Goal: Information Seeking & Learning: Check status

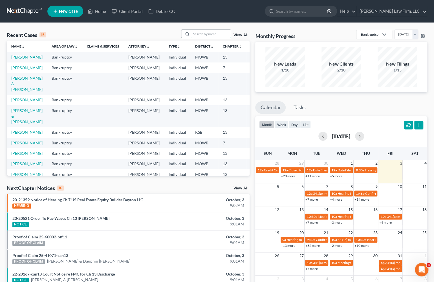
click at [214, 36] on input "search" at bounding box center [210, 34] width 39 height 8
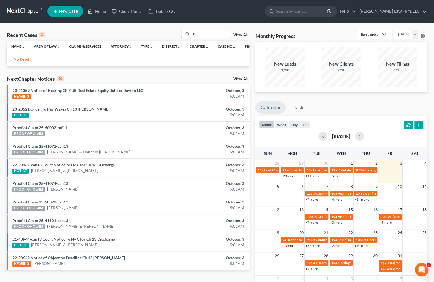
type input "r"
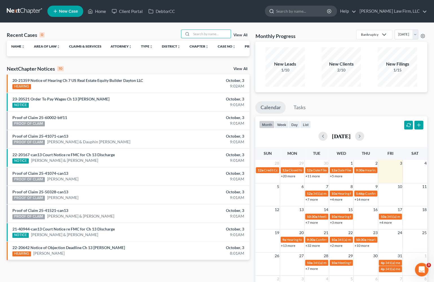
click at [315, 13] on input "search" at bounding box center [302, 11] width 52 height 10
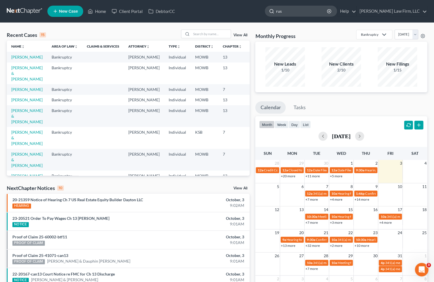
type input "rush"
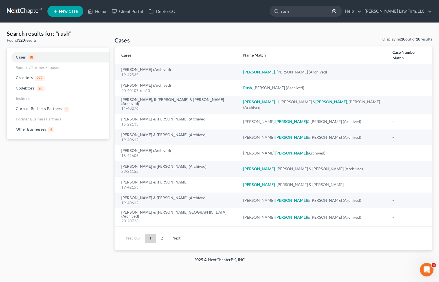
click at [23, 8] on link at bounding box center [25, 11] width 36 height 10
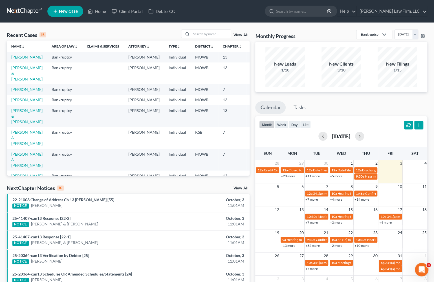
click at [56, 236] on link "25-41407-can13 Response [22-1]" at bounding box center [41, 237] width 58 height 5
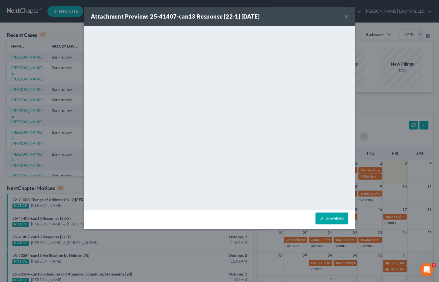
click at [344, 14] on button "×" at bounding box center [346, 16] width 4 height 7
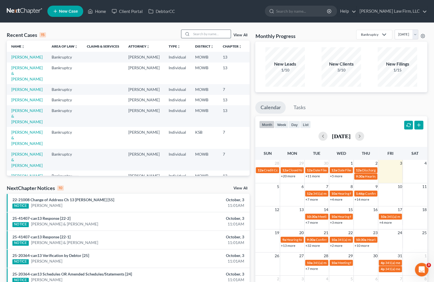
click at [220, 38] on input "search" at bounding box center [210, 34] width 39 height 8
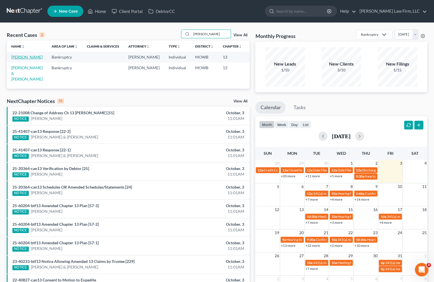
type input "hopkins"
click at [18, 59] on link "[PERSON_NAME]" at bounding box center [26, 57] width 31 height 5
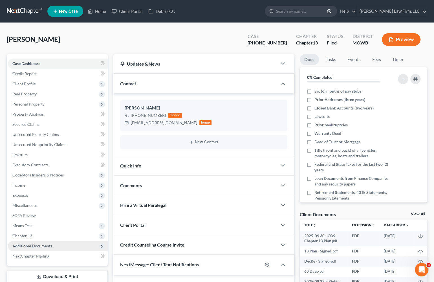
click at [62, 244] on span "Additional Documents" at bounding box center [58, 246] width 100 height 10
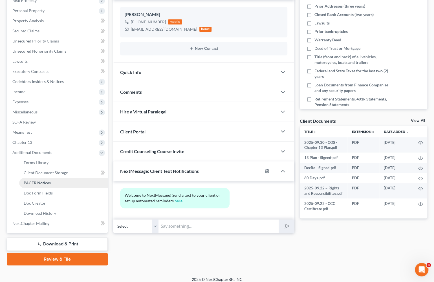
click at [61, 182] on link "PACER Notices" at bounding box center [63, 183] width 89 height 10
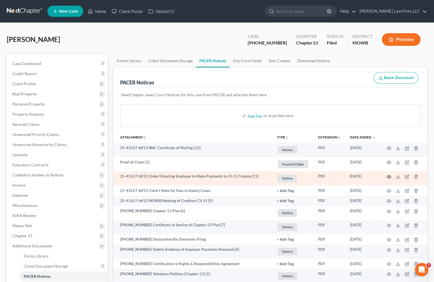
click at [388, 176] on icon "button" at bounding box center [388, 177] width 5 height 5
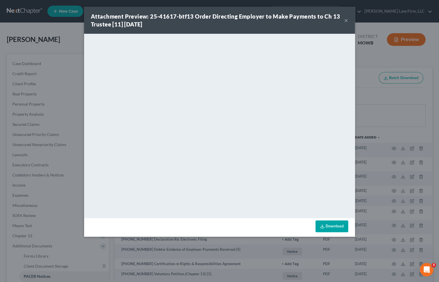
click at [54, 46] on div "Attachment Preview: 25-41617-btf13 Order Directing Employer to Make Payments to…" at bounding box center [219, 141] width 439 height 282
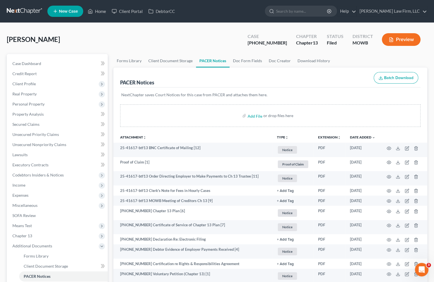
click at [20, 9] on link at bounding box center [25, 11] width 36 height 10
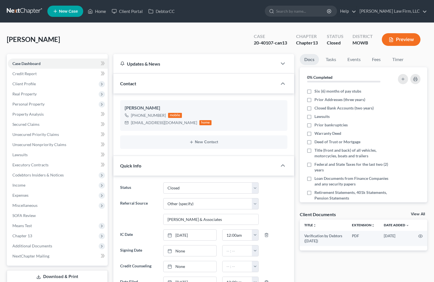
select select "0"
select select "6"
select select "0"
click at [60, 244] on span "Additional Documents" at bounding box center [58, 246] width 100 height 10
click at [54, 273] on link "PACER Notices" at bounding box center [63, 277] width 89 height 10
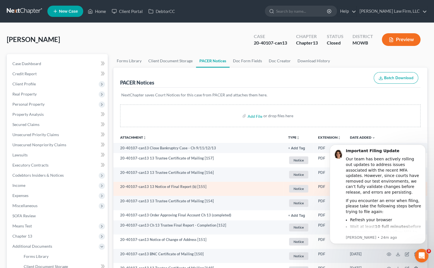
click at [222, 184] on td "20-40107-can13 13 Notice of Final Report (b) [155]" at bounding box center [198, 189] width 170 height 14
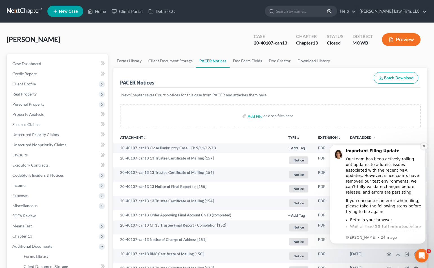
click at [423, 143] on button "Dismiss notification" at bounding box center [423, 146] width 7 height 7
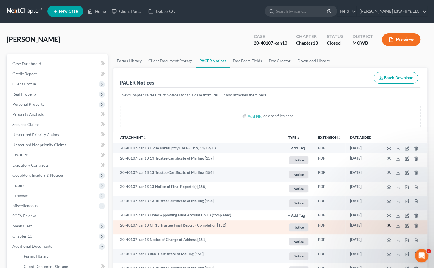
click at [388, 225] on icon "button" at bounding box center [388, 226] width 5 height 5
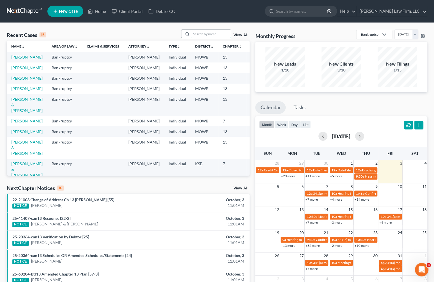
click at [207, 35] on input "search" at bounding box center [210, 34] width 39 height 8
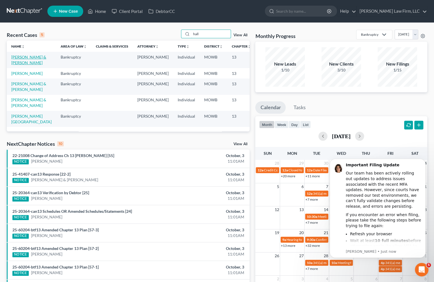
type input "hall"
click at [21, 63] on link "Hall, William & Traci" at bounding box center [28, 60] width 35 height 10
select select "4"
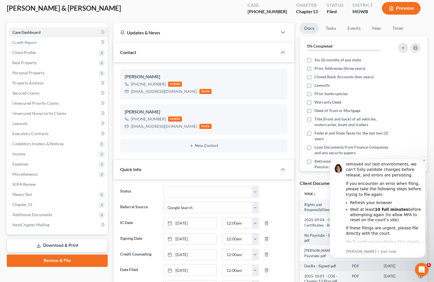
scroll to position [40, 0]
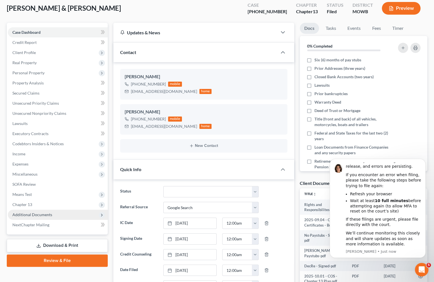
click at [59, 213] on span "Additional Documents" at bounding box center [58, 215] width 100 height 10
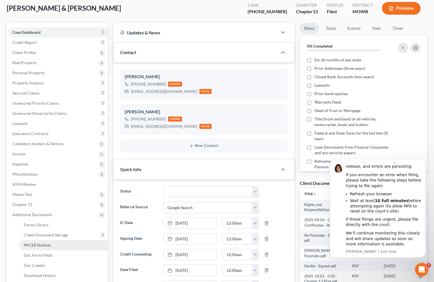
click at [42, 245] on span "PACER Notices" at bounding box center [37, 245] width 27 height 5
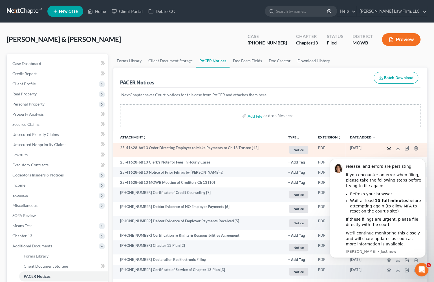
click at [390, 148] on icon "button" at bounding box center [388, 148] width 5 height 5
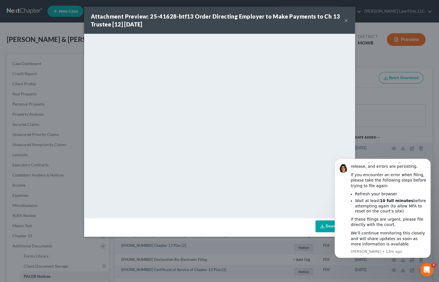
click at [56, 62] on div "Attachment Preview: 25-41628-btf13 Order Directing Employer to Make Payments to…" at bounding box center [219, 141] width 439 height 282
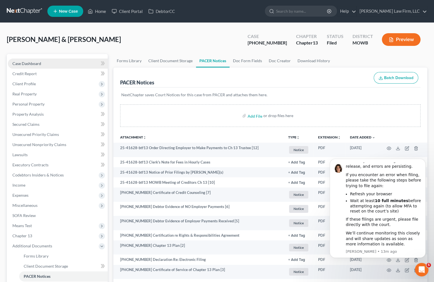
click at [41, 65] on span "Case Dashboard" at bounding box center [26, 63] width 29 height 5
select select "4"
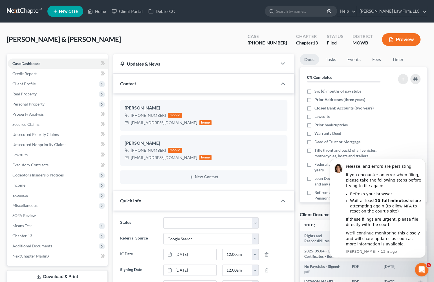
click at [171, 207] on div "Quick Info" at bounding box center [195, 200] width 164 height 19
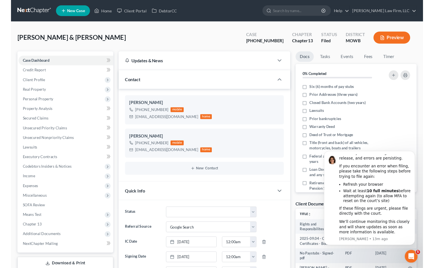
scroll to position [8, 0]
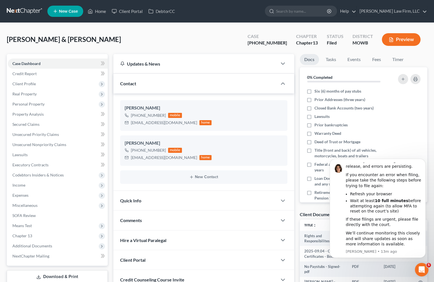
click at [140, 222] on span "Comments" at bounding box center [131, 220] width 22 height 5
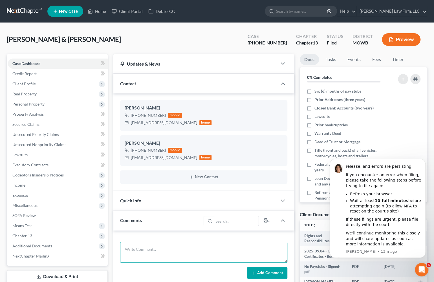
click at [161, 251] on textarea at bounding box center [203, 252] width 167 height 21
type textarea "Jeep sold 10/2025 - deficiency balance of around $1,713.50"
click at [262, 275] on button "Add Comment" at bounding box center [267, 274] width 40 height 12
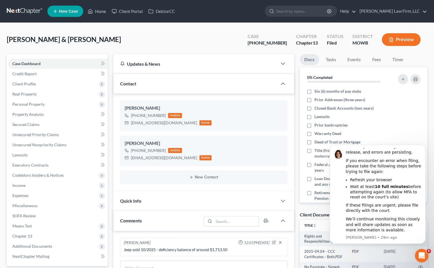
click at [35, 11] on link at bounding box center [25, 11] width 36 height 10
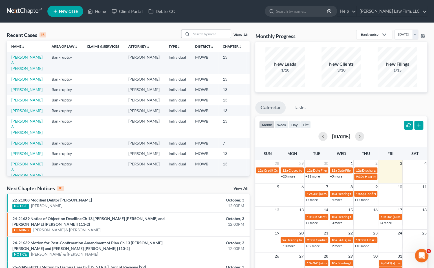
click at [209, 36] on input "search" at bounding box center [210, 34] width 39 height 8
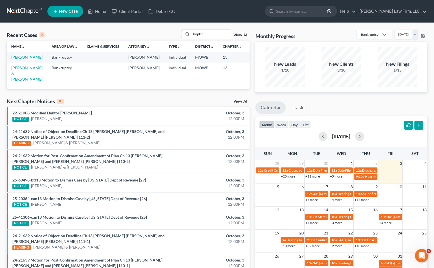
type input "hopkin"
click at [23, 59] on link "[PERSON_NAME]" at bounding box center [26, 57] width 31 height 5
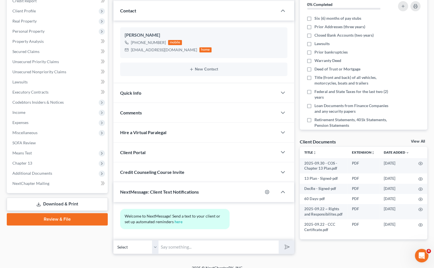
scroll to position [79, 0]
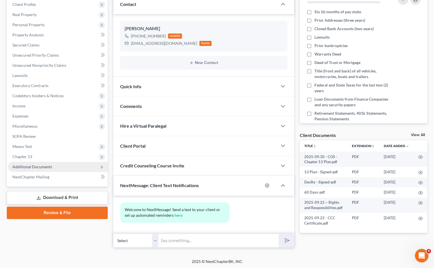
click at [52, 169] on span "Additional Documents" at bounding box center [58, 167] width 100 height 10
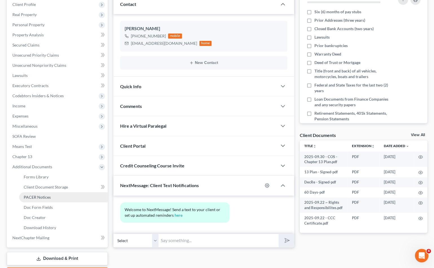
click at [49, 193] on link "PACER Notices" at bounding box center [63, 197] width 89 height 10
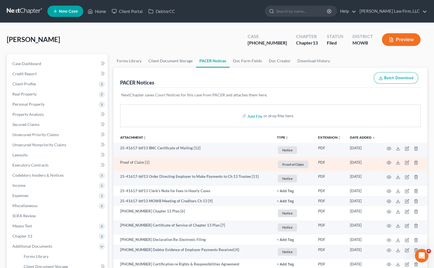
drag, startPoint x: 180, startPoint y: 164, endPoint x: 187, endPoint y: 164, distance: 6.5
click at [180, 164] on td "Proof of Claim [1]" at bounding box center [192, 164] width 159 height 14
click at [387, 161] on icon "button" at bounding box center [389, 162] width 4 height 3
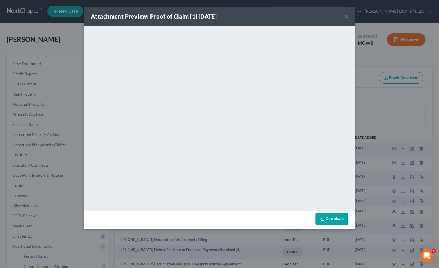
click at [404, 94] on div "Attachment Preview: Proof of Claim [1] 10/02/2025 × <object ng-attr-data='https…" at bounding box center [219, 134] width 439 height 268
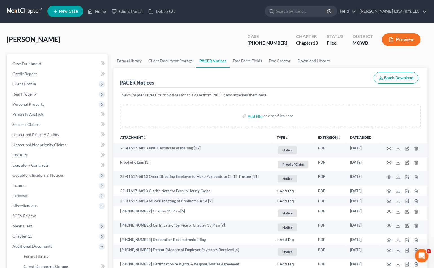
click at [34, 13] on link at bounding box center [25, 11] width 36 height 10
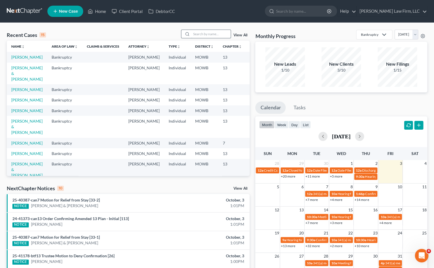
click at [197, 35] on input "search" at bounding box center [210, 34] width 39 height 8
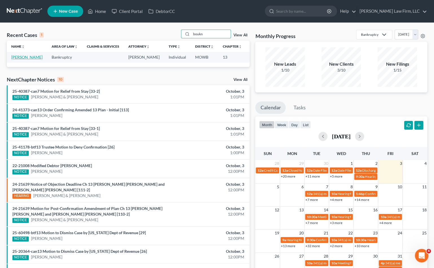
type input "boukn"
click at [76, 94] on link "25-40387-can7 Motion for Relief from Stay [33-2]" at bounding box center [55, 91] width 87 height 5
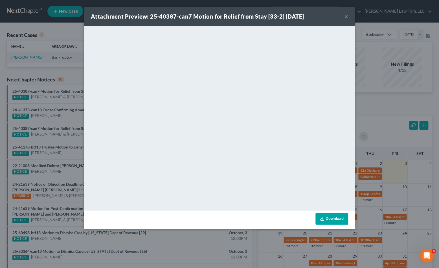
click at [347, 18] on button "×" at bounding box center [346, 16] width 4 height 7
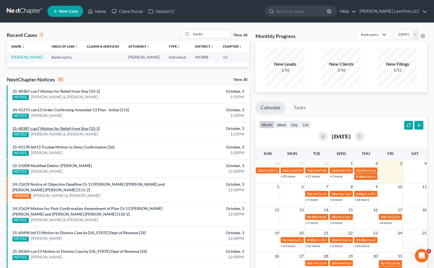
click at [79, 131] on link "25-40387-can7 Motion for Relief from Stay [33-1]" at bounding box center [55, 128] width 87 height 5
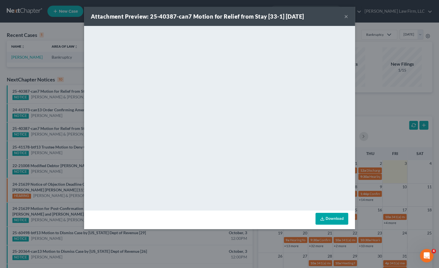
click at [180, 234] on div "Attachment Preview: 25-40387-can7 Motion for Relief from Stay [33-1] 10/03/2025…" at bounding box center [219, 134] width 439 height 268
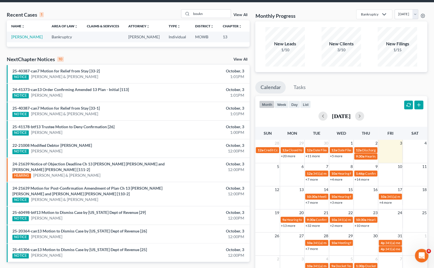
scroll to position [31, 0]
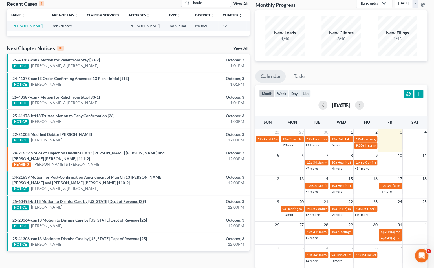
click at [118, 204] on link "25-60498-btf13 Motion to Dismiss Case by [US_STATE] Dept of Revenue [29]" at bounding box center [78, 201] width 133 height 5
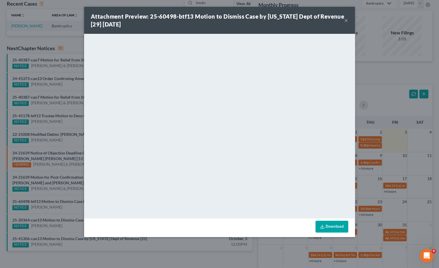
click at [262, 249] on div "Attachment Preview: 25-60498-btf13 Motion to Dismiss Case by Missouri Dept of R…" at bounding box center [219, 134] width 439 height 268
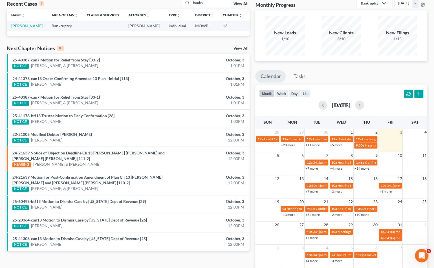
click at [240, 50] on link "View All" at bounding box center [240, 49] width 14 height 4
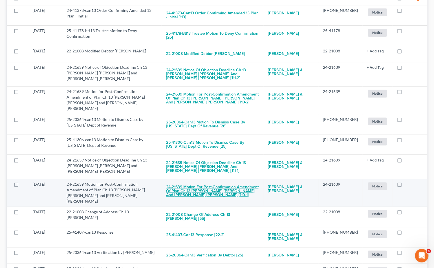
scroll to position [31, 0]
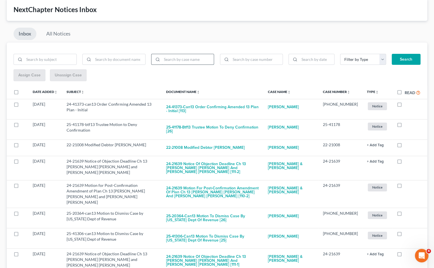
click at [203, 56] on input "search" at bounding box center [188, 59] width 52 height 11
click at [228, 80] on div "Assign Case Unassign Case" at bounding box center [217, 75] width 407 height 12
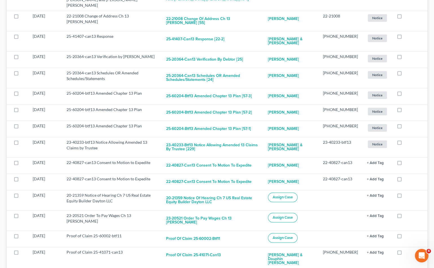
scroll to position [344, 0]
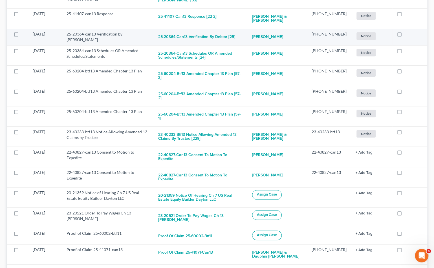
click at [147, 29] on td "25-20364-can13 Verification by Debtor" at bounding box center [108, 37] width 92 height 16
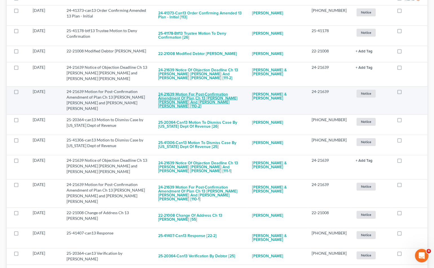
scroll to position [0, 0]
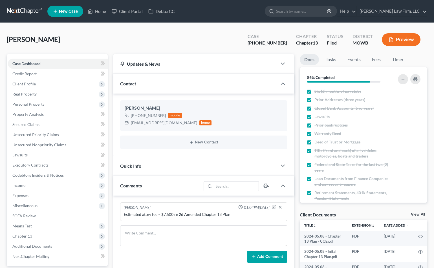
select select "0"
click at [49, 245] on span "Additional Documents" at bounding box center [32, 246] width 40 height 5
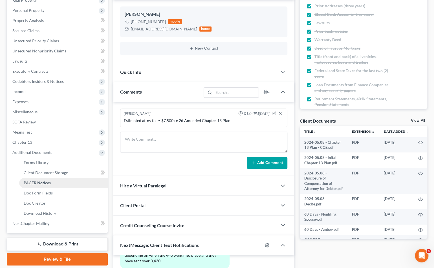
click at [47, 183] on span "PACER Notices" at bounding box center [37, 182] width 27 height 5
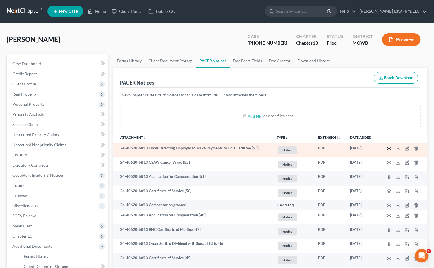
click at [389, 148] on icon "button" at bounding box center [388, 148] width 5 height 5
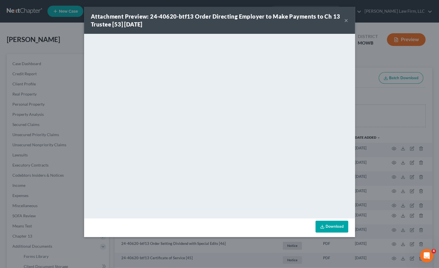
click at [37, 55] on div "Attachment Preview: 24-40620-btf13 Order Directing Employer to Make Payments to…" at bounding box center [219, 134] width 439 height 268
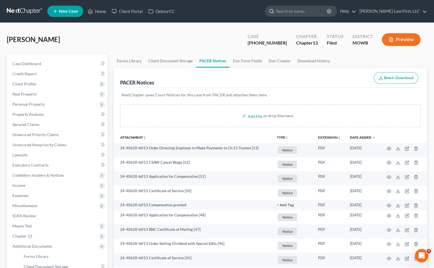
click at [309, 10] on input "search" at bounding box center [302, 11] width 52 height 10
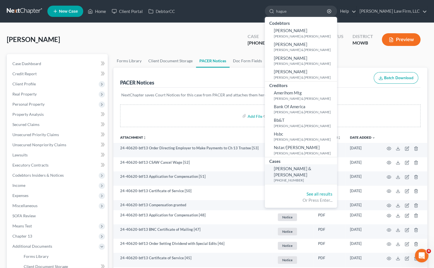
type input "hague"
click at [311, 170] on span "[PERSON_NAME] & [PERSON_NAME]" at bounding box center [292, 171] width 37 height 11
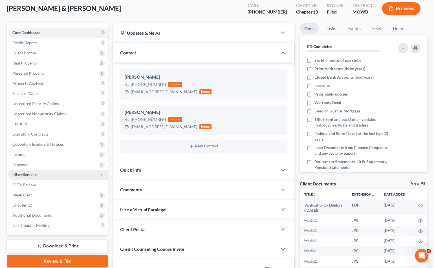
scroll to position [31, 0]
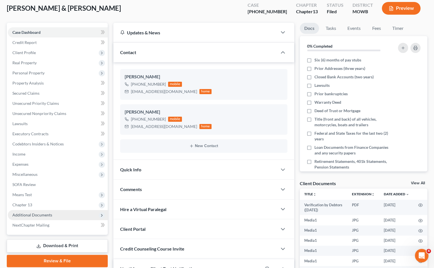
click at [50, 213] on span "Additional Documents" at bounding box center [32, 215] width 40 height 5
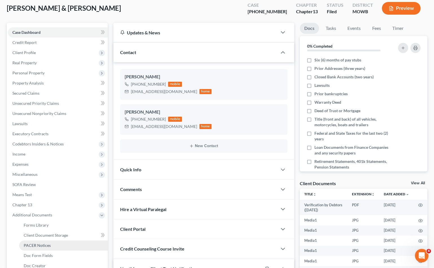
click at [45, 247] on link "PACER Notices" at bounding box center [63, 245] width 89 height 10
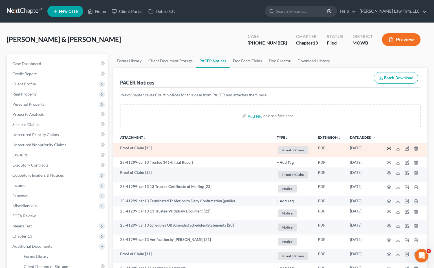
click at [388, 149] on icon "button" at bounding box center [388, 148] width 5 height 5
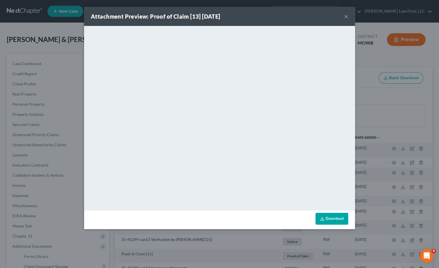
click at [75, 25] on div "Attachment Preview: Proof of Claim [13] [DATE] × <object ng-attr-data='[URL][DO…" at bounding box center [219, 134] width 439 height 268
